Goal: Task Accomplishment & Management: Use online tool/utility

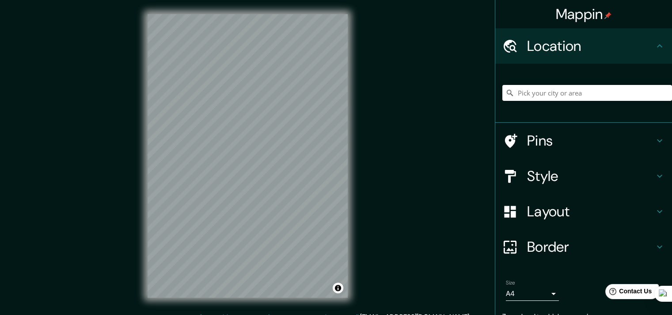
click at [551, 174] on h4 "Style" at bounding box center [590, 176] width 127 height 18
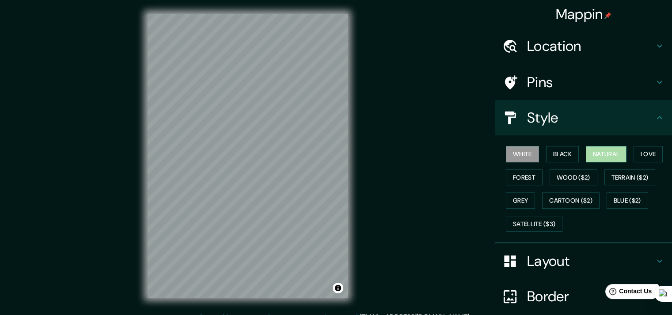
click at [586, 150] on button "Natural" at bounding box center [606, 154] width 41 height 16
click at [551, 177] on button "Wood ($2)" at bounding box center [574, 177] width 48 height 16
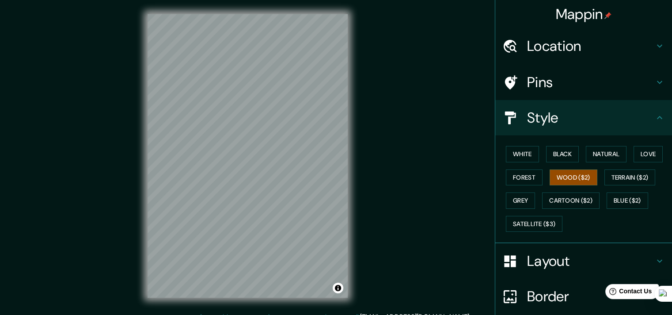
click at [112, 185] on div "Mappin Location Pins Style White Black Natural Love Forest Wood ($2) Terrain ($…" at bounding box center [336, 163] width 672 height 326
click at [327, 302] on div "© Mapbox © OpenStreetMap Improve this map" at bounding box center [247, 155] width 228 height 311
click at [512, 152] on button "White" at bounding box center [522, 154] width 33 height 16
click at [550, 154] on button "Black" at bounding box center [562, 154] width 33 height 16
click at [601, 152] on button "Natural" at bounding box center [606, 154] width 41 height 16
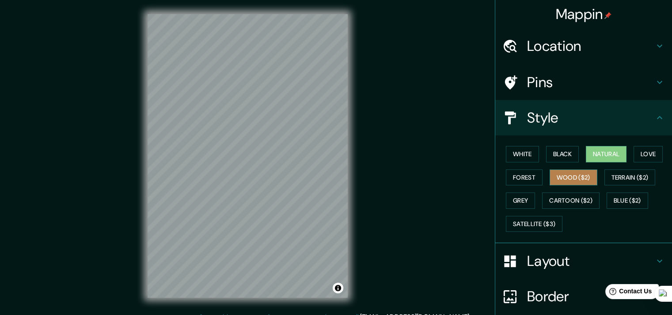
click at [561, 179] on button "Wood ($2)" at bounding box center [574, 177] width 48 height 16
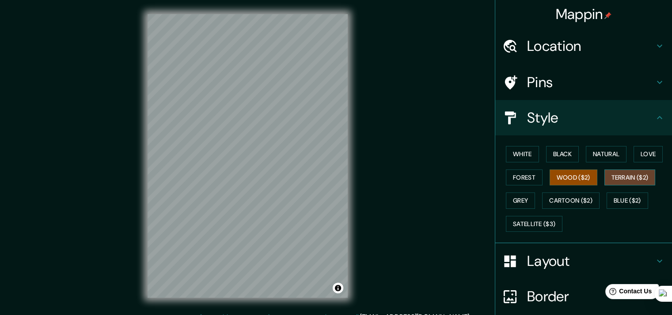
click at [617, 177] on button "Terrain ($2)" at bounding box center [629, 177] width 51 height 16
click at [506, 194] on button "Grey" at bounding box center [520, 200] width 29 height 16
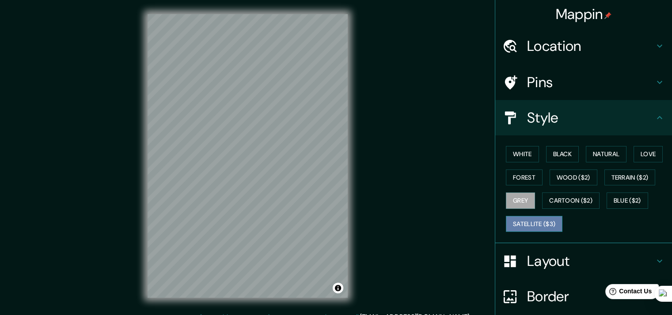
click at [545, 223] on button "Satellite ($3)" at bounding box center [534, 224] width 57 height 16
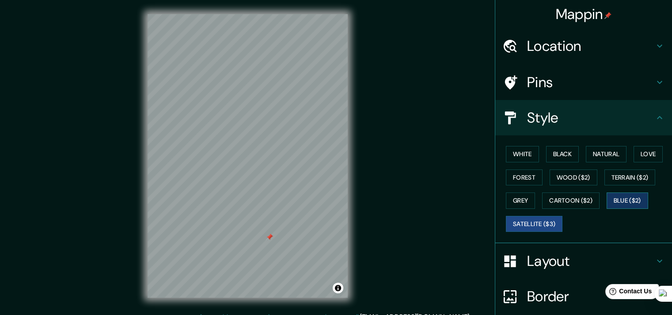
click at [634, 197] on button "Blue ($2)" at bounding box center [628, 200] width 42 height 16
click at [517, 156] on button "White" at bounding box center [522, 154] width 33 height 16
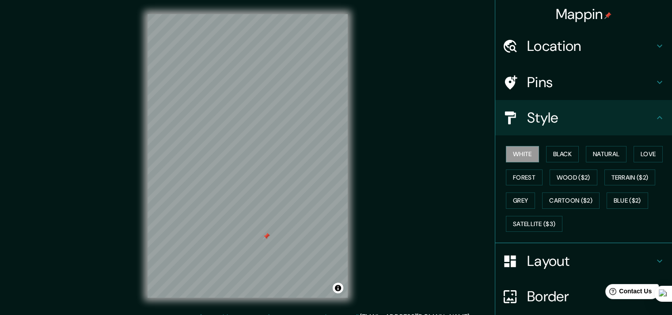
click at [264, 236] on div at bounding box center [266, 235] width 7 height 7
click at [269, 236] on div at bounding box center [266, 235] width 7 height 7
click at [588, 162] on div "White Black Natural Love Forest Wood ($2) Terrain ($2) Grey Cartoon ($2) Blue (…" at bounding box center [587, 188] width 170 height 93
click at [591, 157] on button "Natural" at bounding box center [606, 154] width 41 height 16
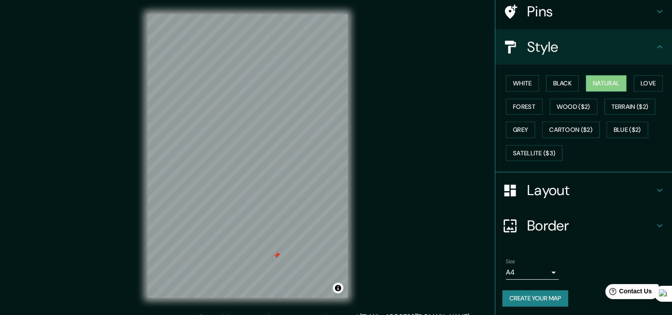
scroll to position [71, 0]
click at [523, 265] on body "Mappin Location Pins Style White Black Natural Love Forest Wood ($2) Terrain ($…" at bounding box center [336, 157] width 672 height 315
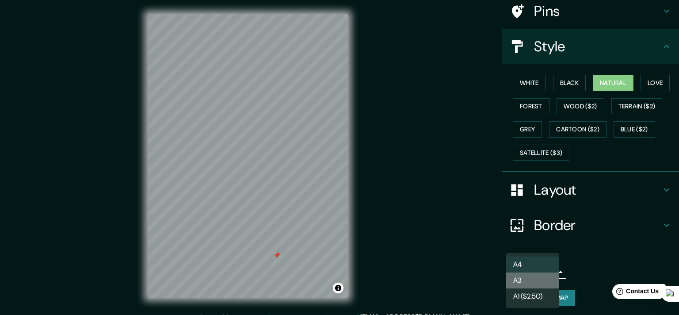
click at [526, 274] on li "A3" at bounding box center [532, 280] width 53 height 16
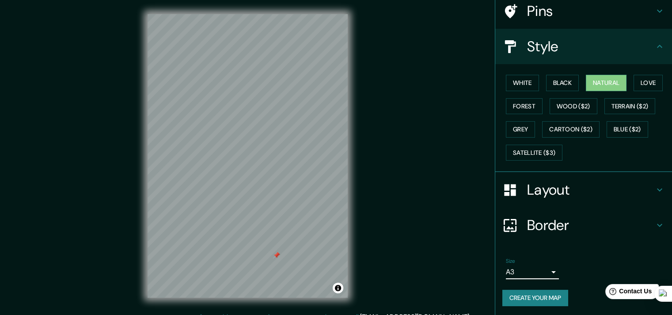
click at [553, 224] on h4 "Border" at bounding box center [590, 225] width 127 height 18
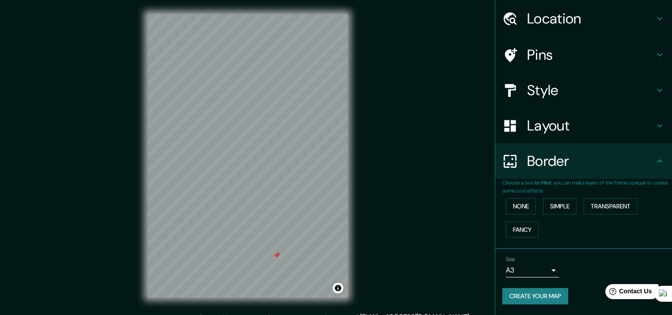
scroll to position [27, 0]
click at [543, 210] on button "Simple" at bounding box center [560, 207] width 34 height 16
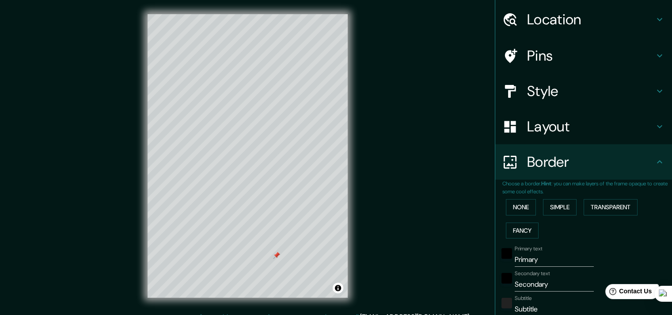
click at [578, 205] on div "None Simple Transparent Fancy" at bounding box center [587, 218] width 170 height 46
click at [543, 213] on button "Simple" at bounding box center [560, 207] width 34 height 16
type input "181"
type input "36"
click at [507, 205] on button "None" at bounding box center [521, 207] width 30 height 16
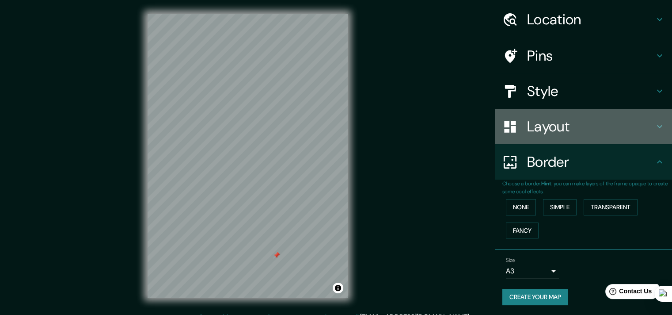
click at [532, 129] on h4 "Layout" at bounding box center [590, 127] width 127 height 18
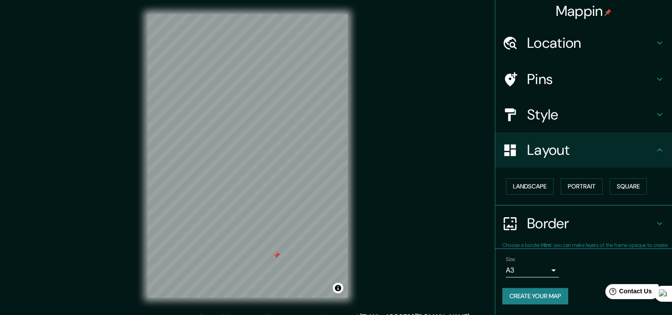
scroll to position [2, 0]
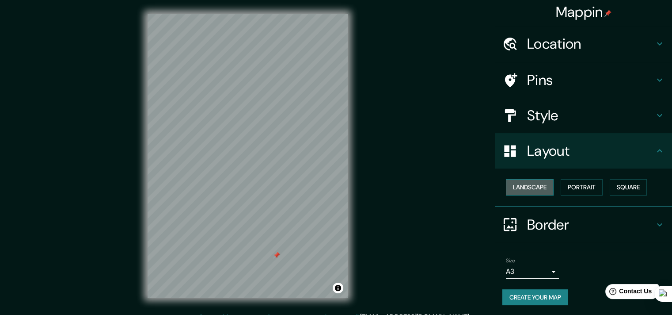
click at [531, 183] on button "Landscape" at bounding box center [530, 187] width 48 height 16
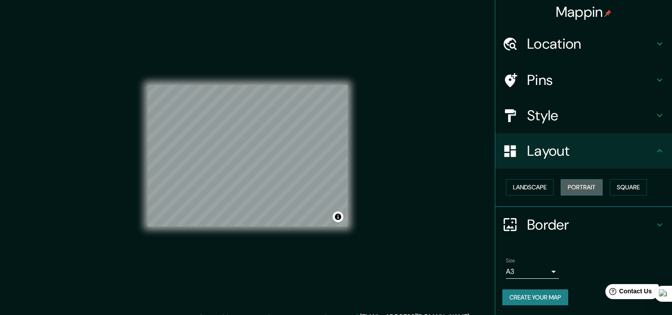
click at [565, 188] on button "Portrait" at bounding box center [582, 187] width 42 height 16
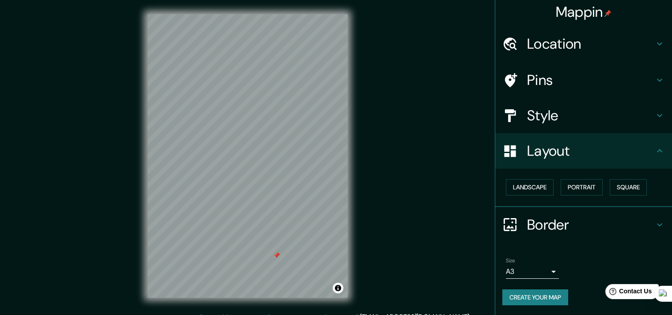
click at [599, 187] on div "Landscape [GEOGRAPHIC_DATA]" at bounding box center [587, 186] width 170 height 23
click at [610, 185] on button "Square" at bounding box center [628, 187] width 37 height 16
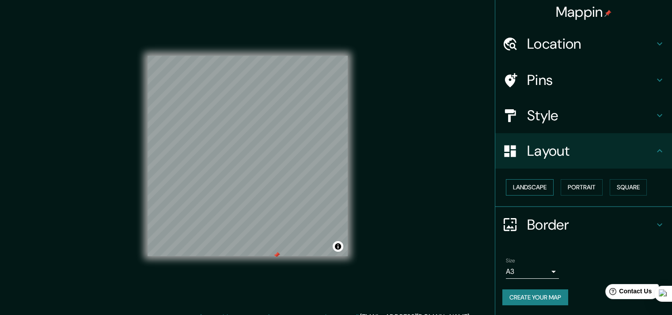
click at [528, 183] on button "Landscape" at bounding box center [530, 187] width 48 height 16
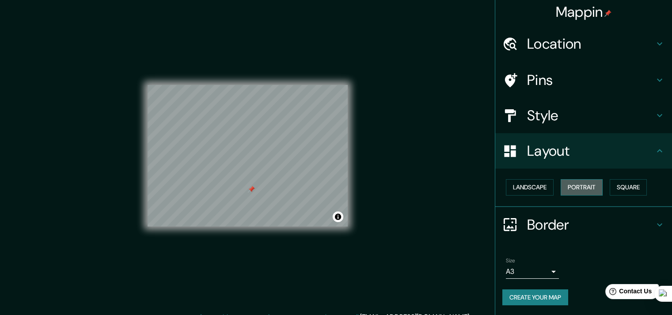
click at [567, 190] on button "Portrait" at bounding box center [582, 187] width 42 height 16
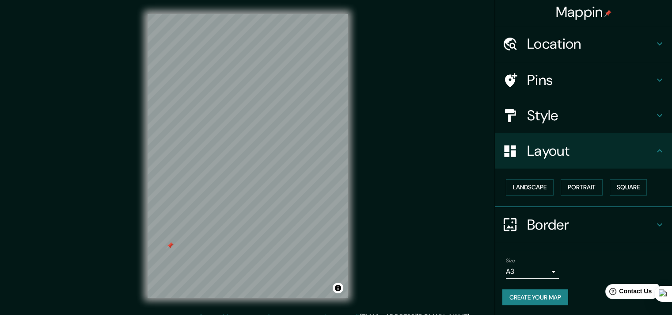
drag, startPoint x: 324, startPoint y: 246, endPoint x: 168, endPoint y: 242, distance: 156.0
click at [168, 242] on div at bounding box center [170, 245] width 7 height 7
click at [548, 80] on h4 "Pins" at bounding box center [590, 80] width 127 height 18
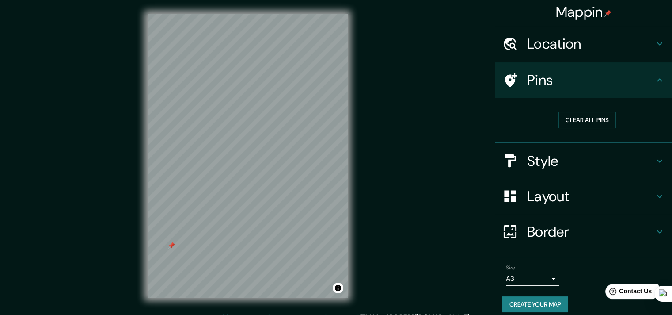
click at [564, 42] on h4 "Location" at bounding box center [590, 44] width 127 height 18
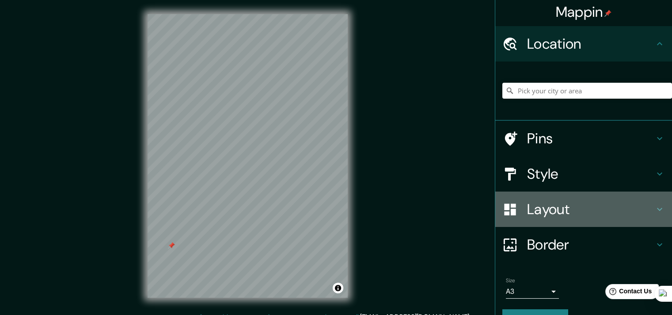
click at [557, 214] on h4 "Layout" at bounding box center [590, 209] width 127 height 18
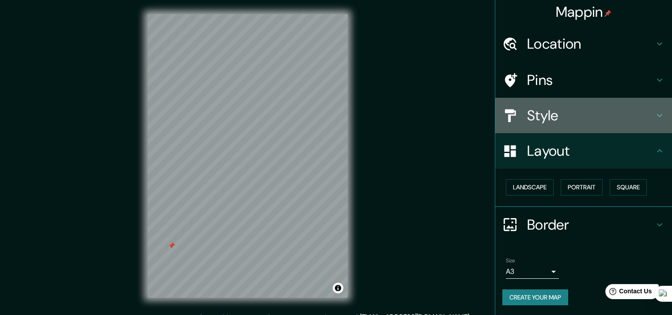
click at [552, 117] on h4 "Style" at bounding box center [590, 115] width 127 height 18
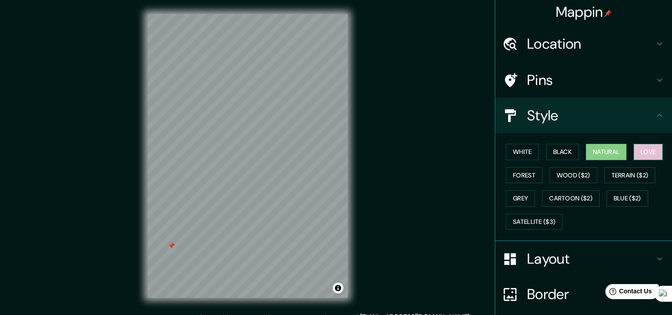
click at [639, 152] on button "Love" at bounding box center [648, 152] width 29 height 16
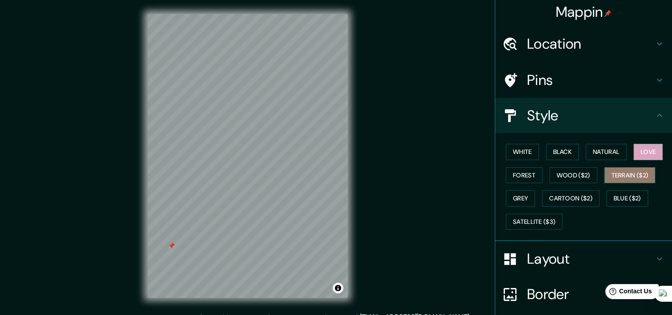
click at [619, 171] on button "Terrain ($2)" at bounding box center [629, 175] width 51 height 16
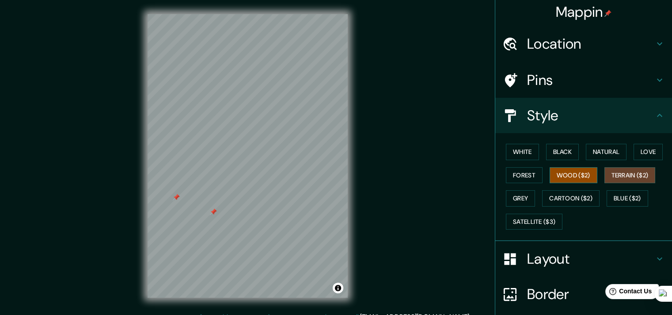
click at [558, 175] on button "Wood ($2)" at bounding box center [574, 175] width 48 height 16
